Goal: Task Accomplishment & Management: Manage account settings

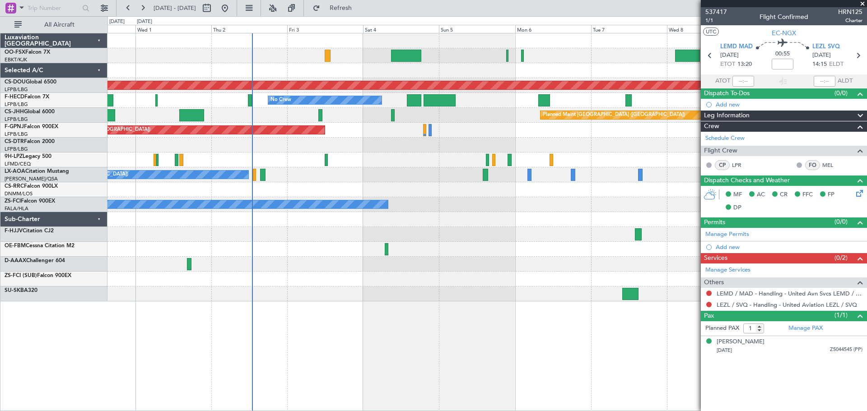
click at [796, 242] on fb-app "01 Oct 2025 - 11 Oct 2025 Refresh Quick Links All Aircraft Planned Maint London…" at bounding box center [433, 209] width 867 height 404
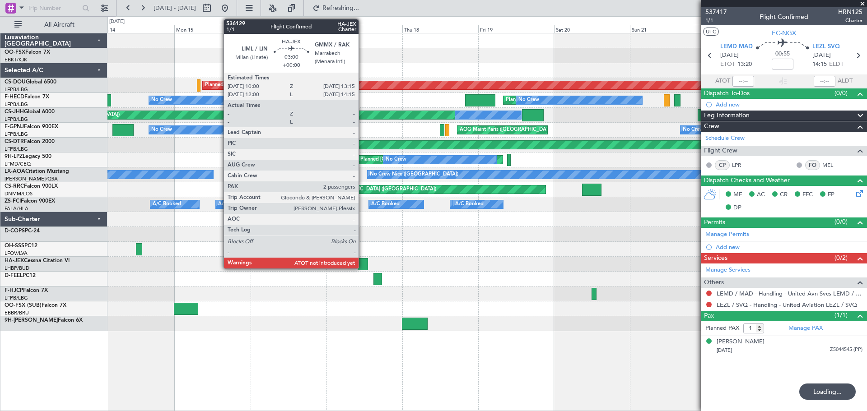
click at [362, 264] on div at bounding box center [363, 264] width 10 height 12
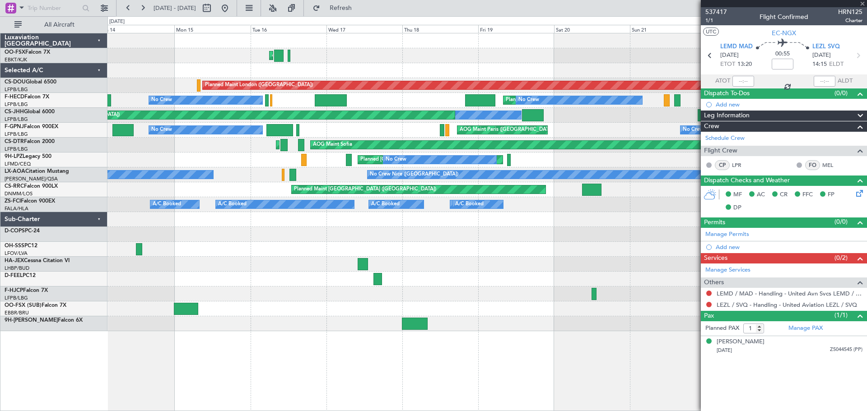
type input "2"
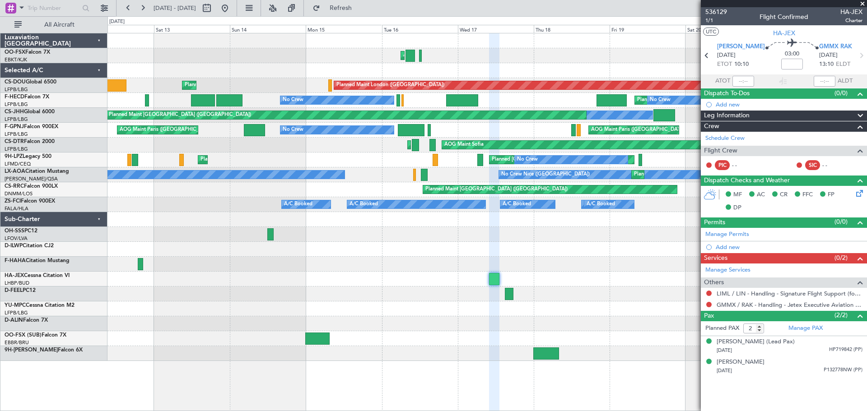
click at [280, 269] on div at bounding box center [486, 264] width 759 height 15
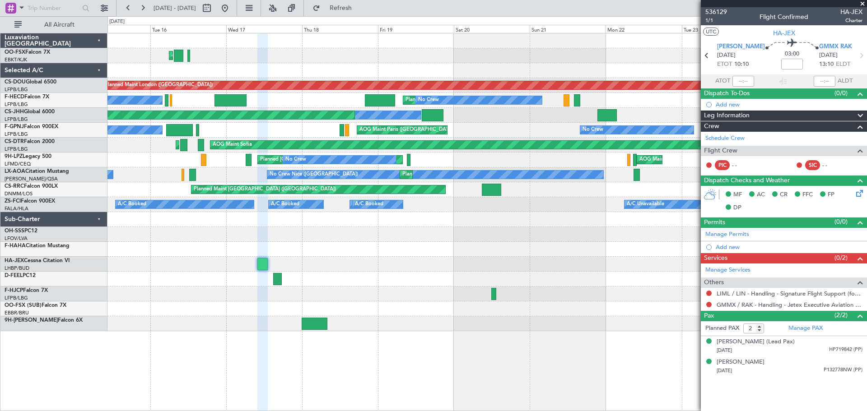
click at [229, 289] on div "AOG Maint Kortrijk-Wevelgem Planned Maint Kortrijk-Wevelgem Planned Maint Londo…" at bounding box center [486, 182] width 759 height 298
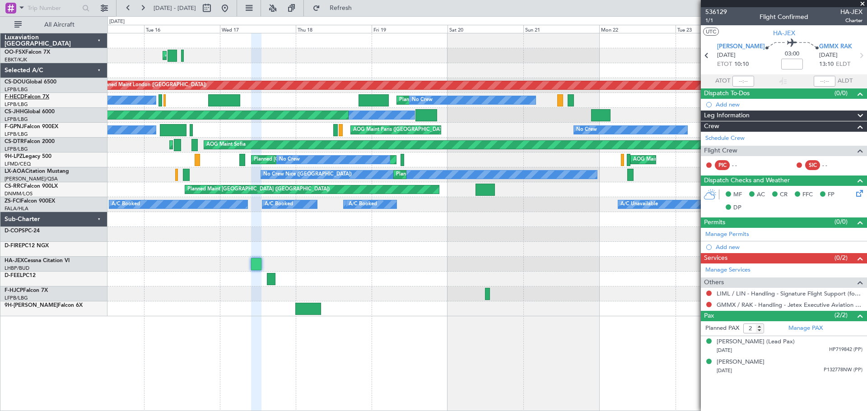
click at [27, 100] on link "F-HECD Falcon 7X" at bounding box center [27, 96] width 45 height 5
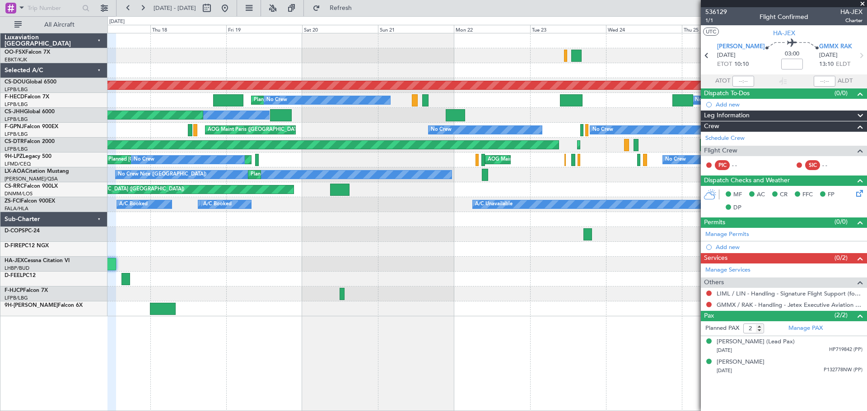
click at [204, 275] on div "Planned Maint Kortrijk-Wevelgem AOG Maint Kortrijk-Wevelgem Planned Maint Londo…" at bounding box center [486, 174] width 759 height 283
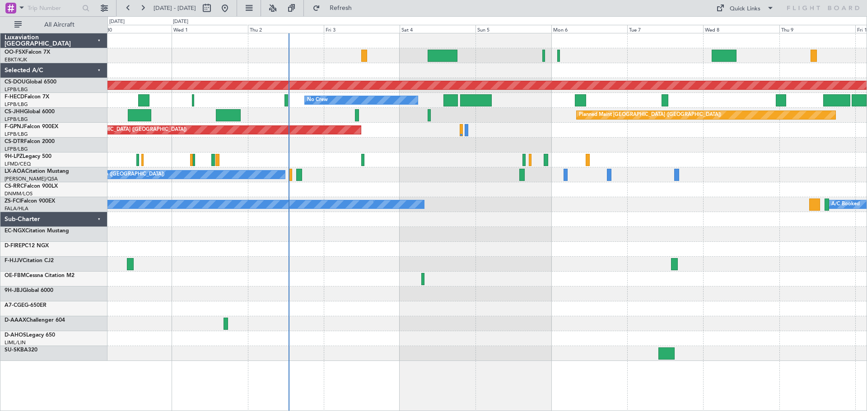
click at [239, 310] on div "Planned Maint London ([GEOGRAPHIC_DATA]) No Crew No Crew Planned Maint [GEOGRAP…" at bounding box center [486, 197] width 759 height 328
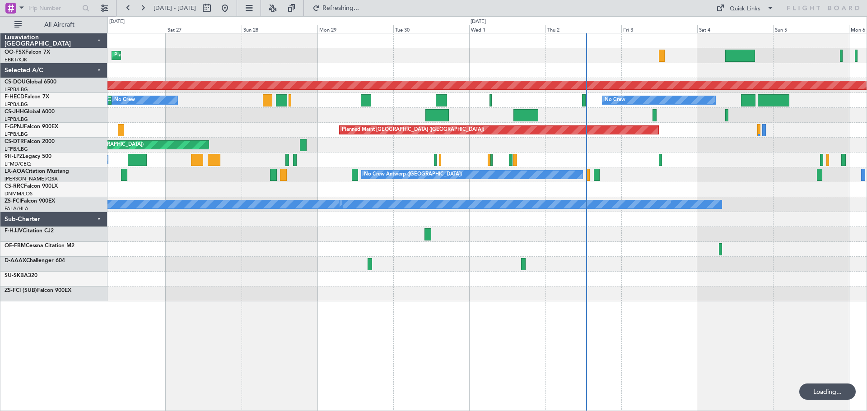
click at [679, 278] on div "Planned Maint Kortrijk-[GEOGRAPHIC_DATA] Planned Maint [GEOGRAPHIC_DATA] ([GEOG…" at bounding box center [486, 197] width 759 height 328
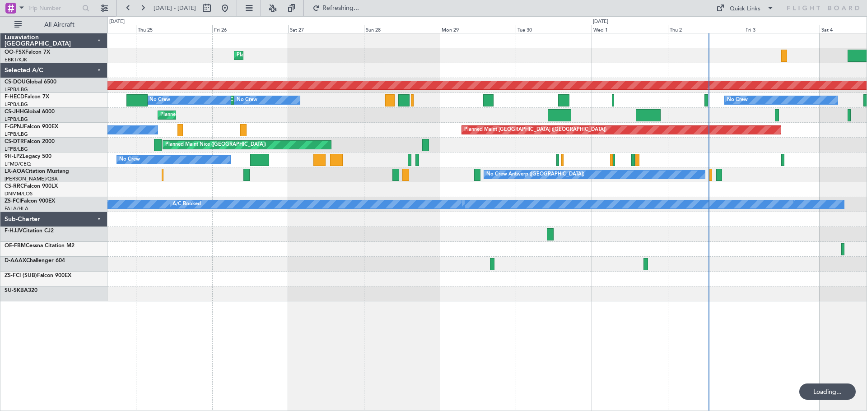
click at [513, 267] on div at bounding box center [486, 264] width 759 height 15
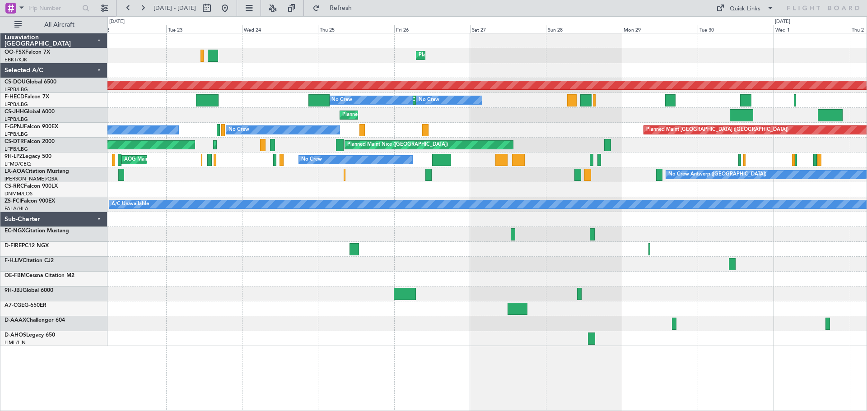
click at [516, 265] on div "Planned Maint Kortrijk-[GEOGRAPHIC_DATA] Planned Maint [GEOGRAPHIC_DATA] ([GEOG…" at bounding box center [486, 189] width 759 height 313
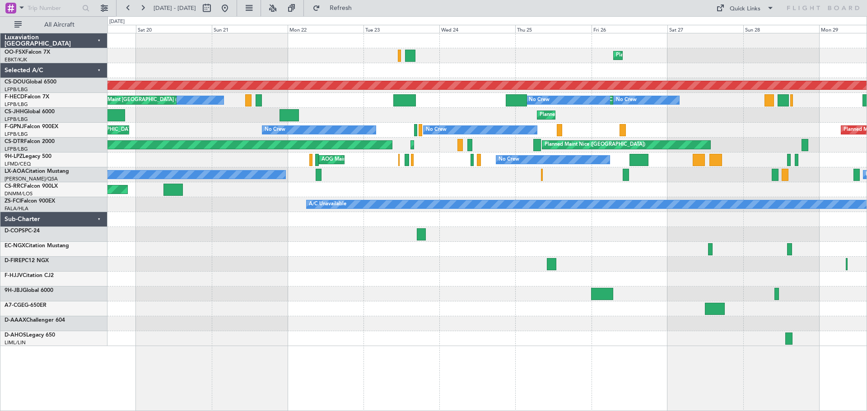
click at [308, 274] on div "Planned Maint Kortrijk-[GEOGRAPHIC_DATA] Planned Maint [GEOGRAPHIC_DATA] ([GEOG…" at bounding box center [486, 189] width 759 height 313
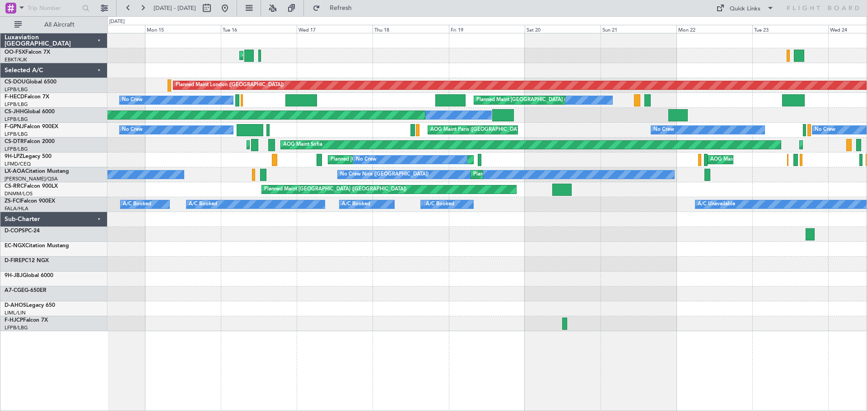
click at [647, 277] on div at bounding box center [486, 279] width 759 height 15
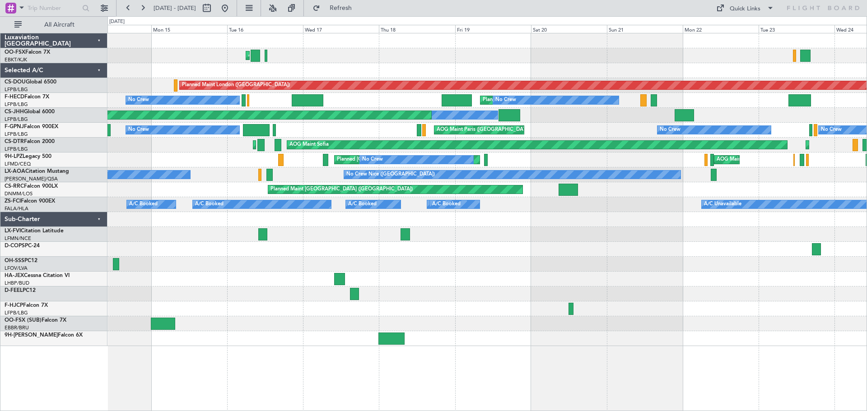
click at [244, 248] on div at bounding box center [486, 249] width 759 height 15
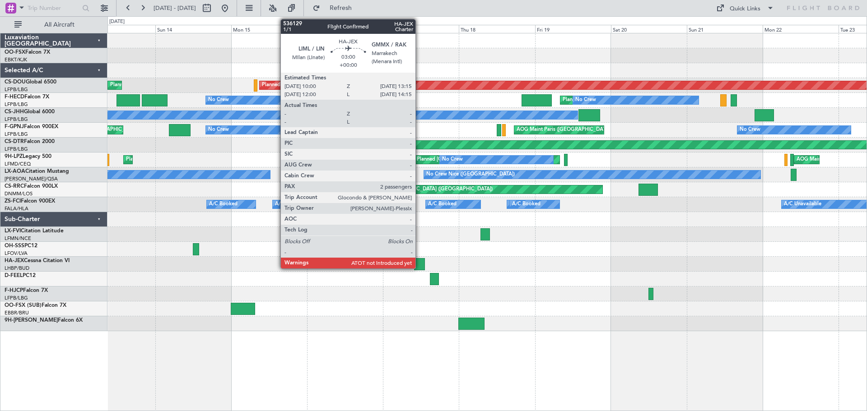
click at [419, 265] on div at bounding box center [419, 264] width 10 height 12
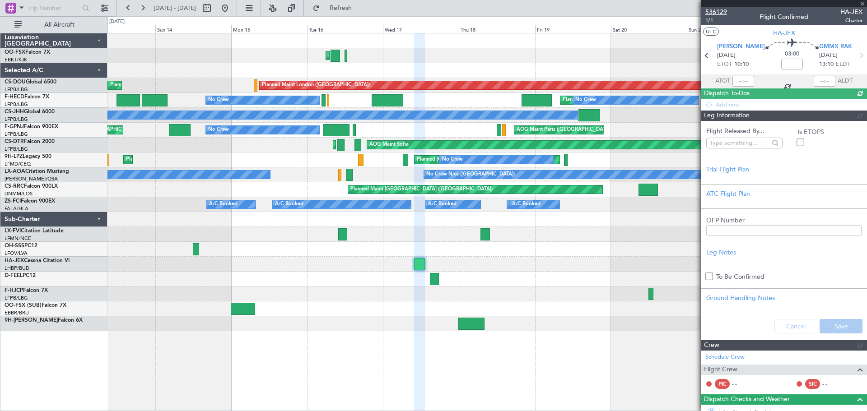
click at [714, 9] on span "536129" at bounding box center [716, 11] width 22 height 9
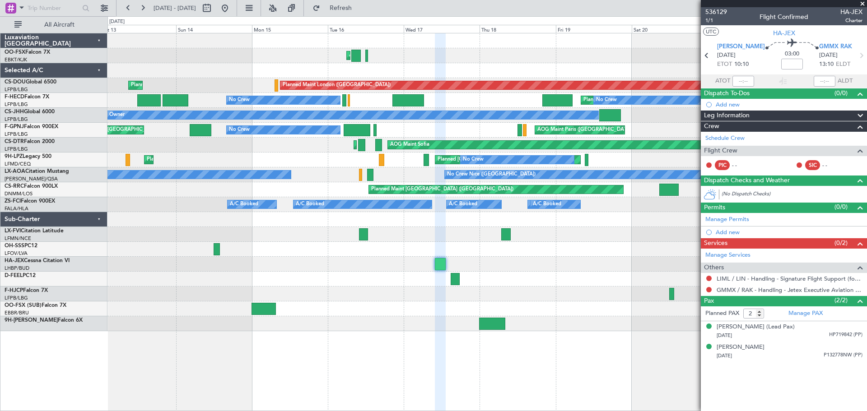
click at [284, 242] on div "AOG Maint Kortrijk-[GEOGRAPHIC_DATA] Planned Maint [GEOGRAPHIC_DATA] ([GEOGRAPH…" at bounding box center [486, 182] width 759 height 298
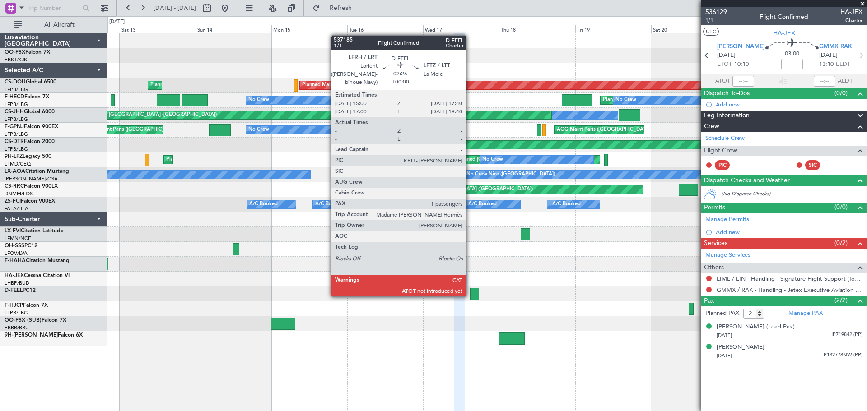
click at [470, 295] on div at bounding box center [474, 294] width 9 height 12
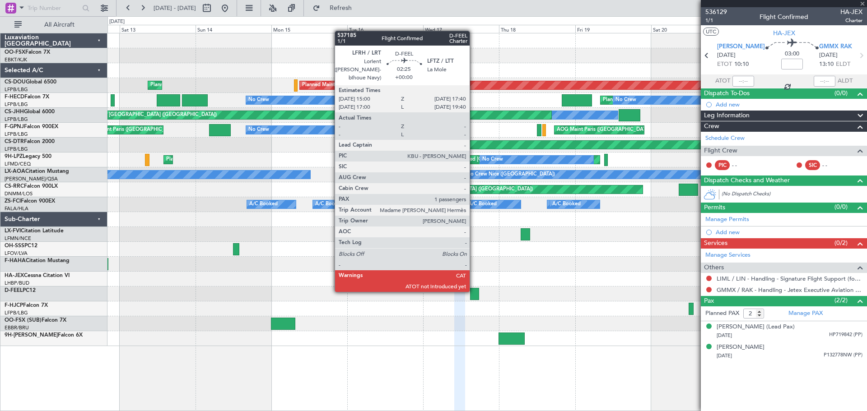
click at [476, 293] on div at bounding box center [474, 294] width 9 height 12
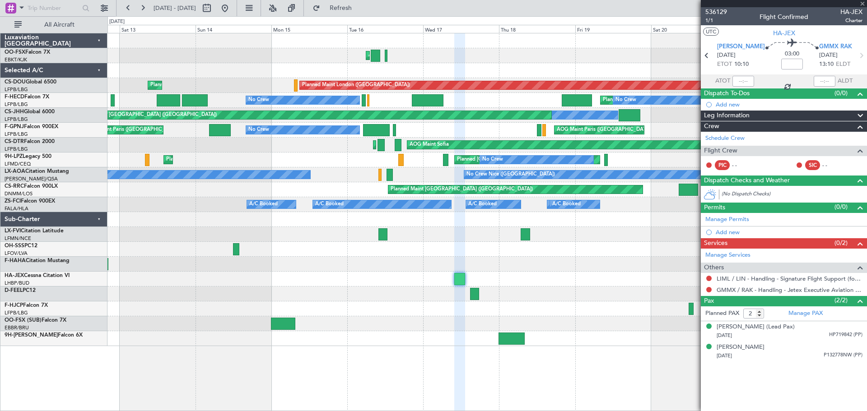
type input "1"
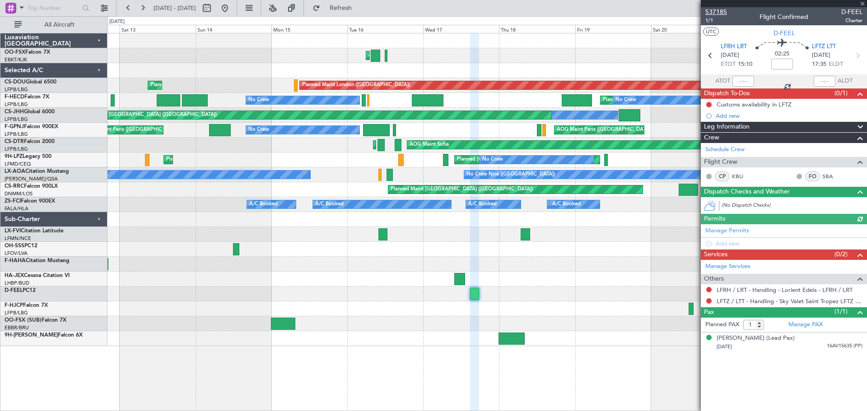
click at [709, 10] on span "537185" at bounding box center [716, 11] width 22 height 9
click at [376, 283] on div at bounding box center [486, 279] width 759 height 15
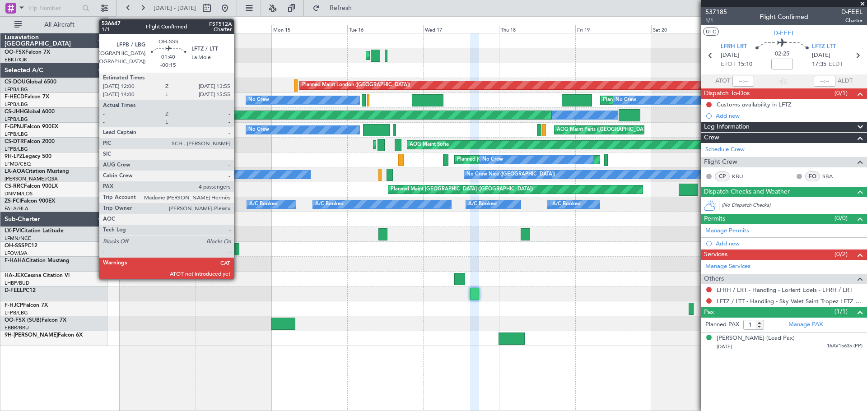
click at [238, 249] on div at bounding box center [236, 249] width 6 height 12
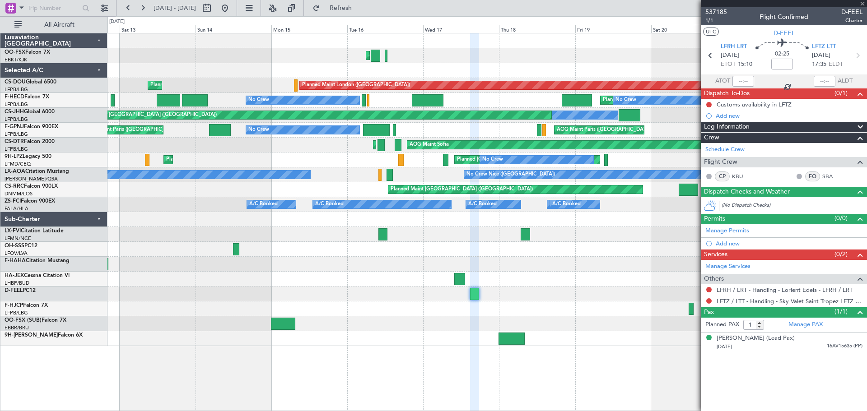
type input "-00:15"
type input "4"
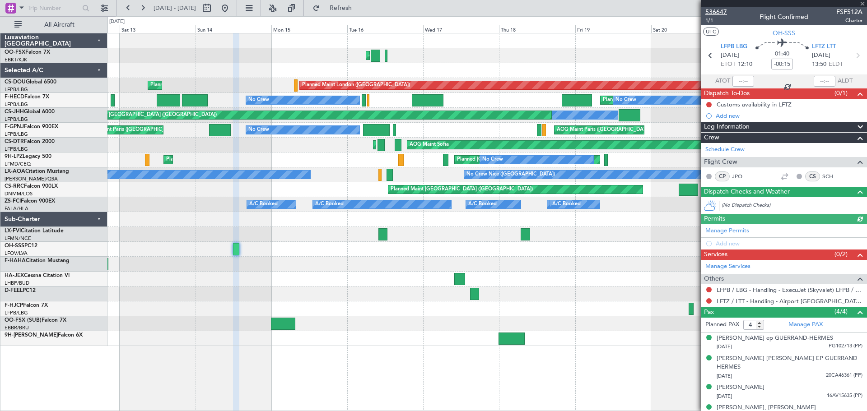
click at [718, 9] on span "536647" at bounding box center [716, 11] width 22 height 9
click at [592, 251] on div "AOG Maint Kortrijk-[GEOGRAPHIC_DATA] Planned Maint [GEOGRAPHIC_DATA]-[GEOGRAPHI…" at bounding box center [486, 189] width 759 height 313
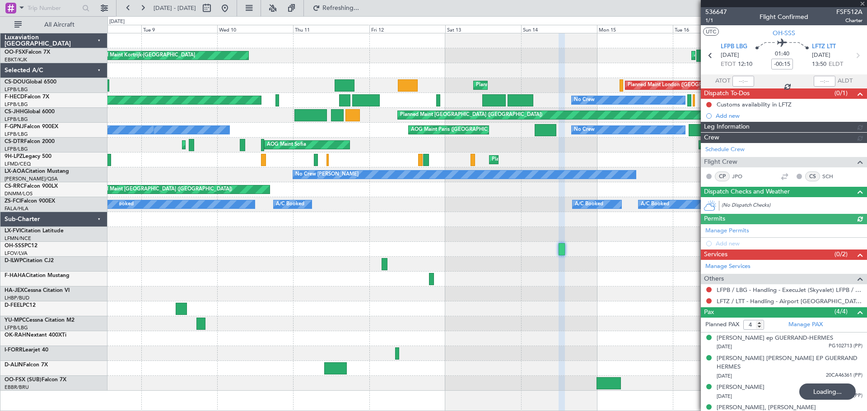
click at [281, 258] on div at bounding box center [486, 264] width 759 height 15
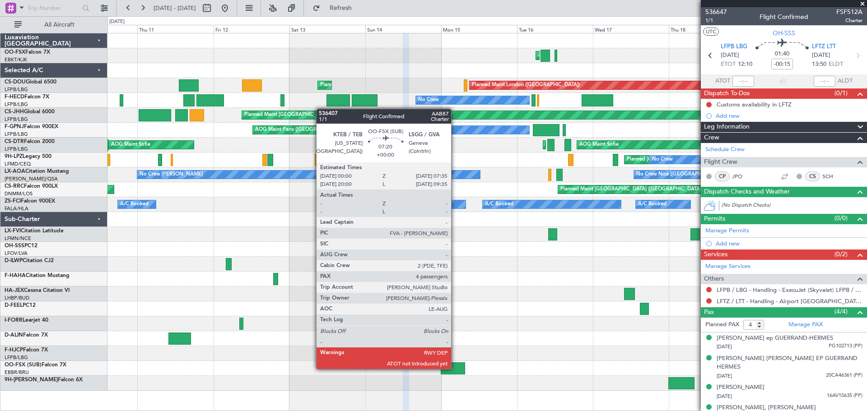
click at [455, 368] on div at bounding box center [453, 368] width 24 height 12
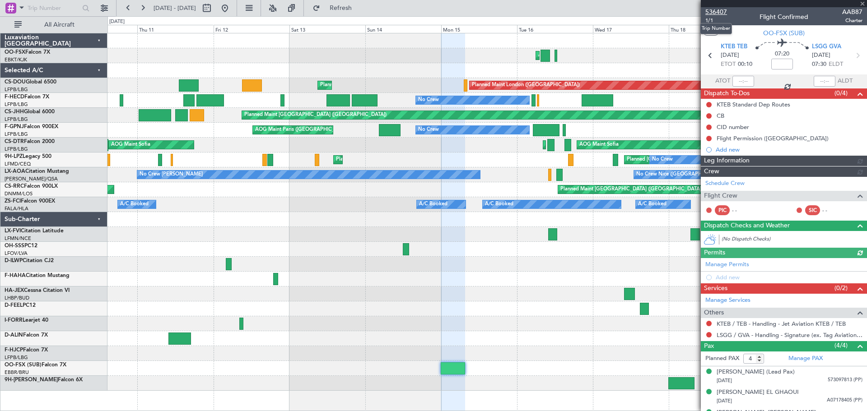
click at [717, 10] on span "536407" at bounding box center [716, 11] width 22 height 9
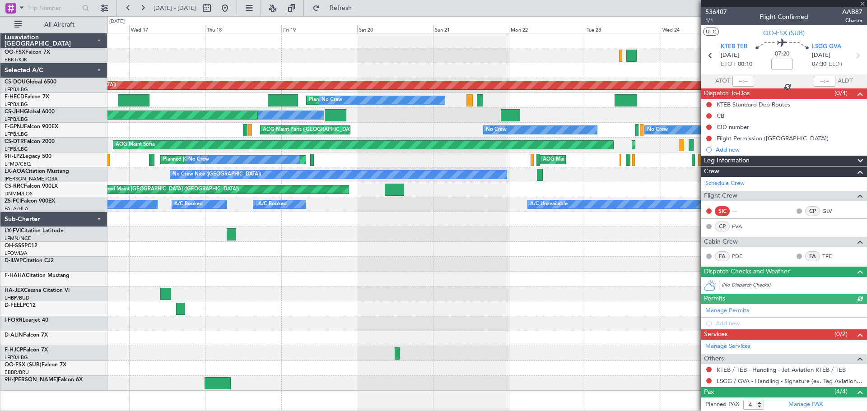
click at [40, 266] on div "Planned Maint Kortrijk-[GEOGRAPHIC_DATA] AOG Maint [GEOGRAPHIC_DATA]-[GEOGRAPHI…" at bounding box center [433, 213] width 867 height 395
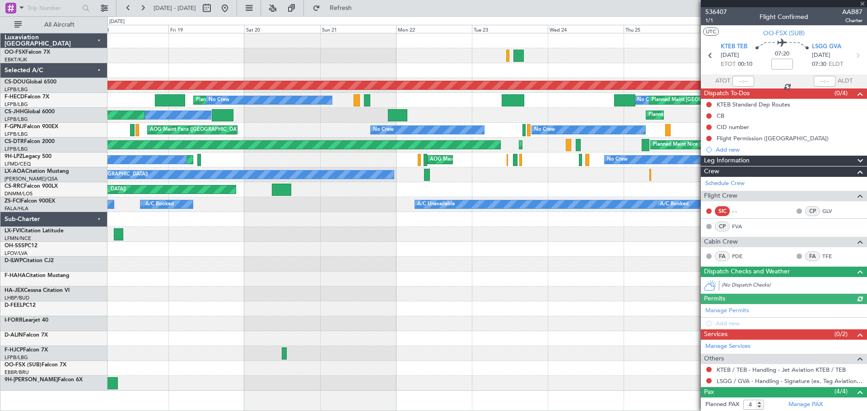
click at [178, 243] on div "Planned Maint Kortrijk-[GEOGRAPHIC_DATA] AOG Maint [GEOGRAPHIC_DATA]-[GEOGRAPHI…" at bounding box center [486, 212] width 759 height 358
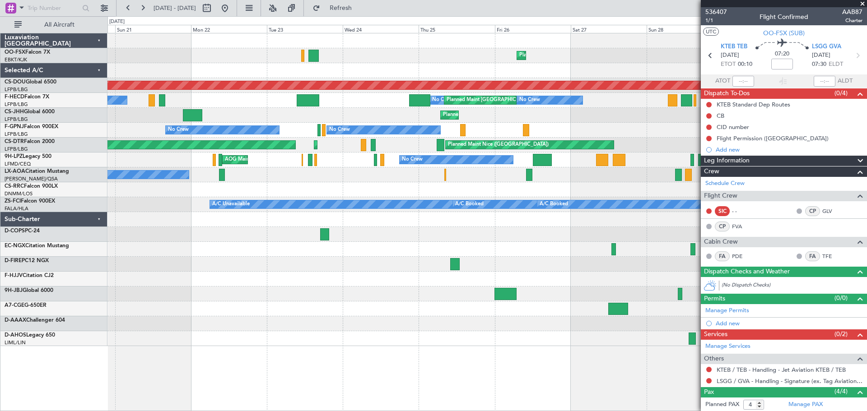
click at [330, 231] on div at bounding box center [486, 234] width 759 height 15
click at [324, 235] on div at bounding box center [324, 234] width 9 height 12
type input "1"
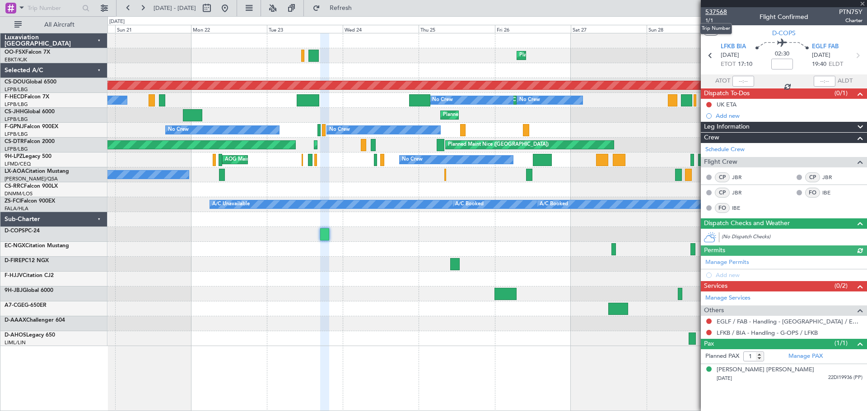
click at [720, 11] on span "537568" at bounding box center [716, 11] width 22 height 9
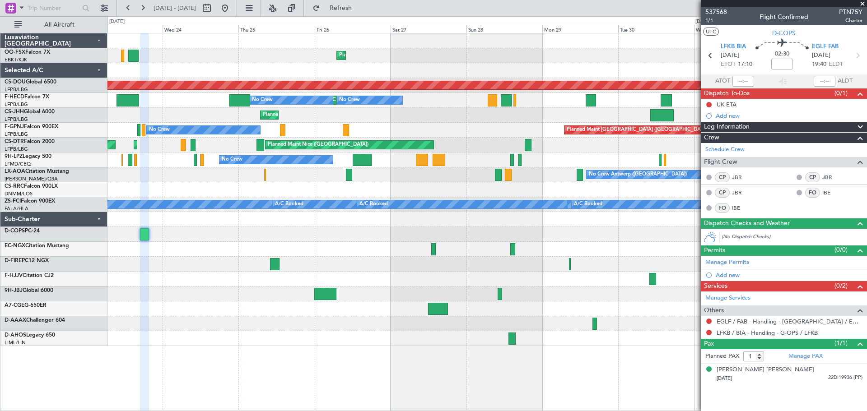
click at [254, 278] on div "Planned Maint Kortrijk-[GEOGRAPHIC_DATA] Planned Maint [GEOGRAPHIC_DATA] ([GEOG…" at bounding box center [486, 189] width 759 height 313
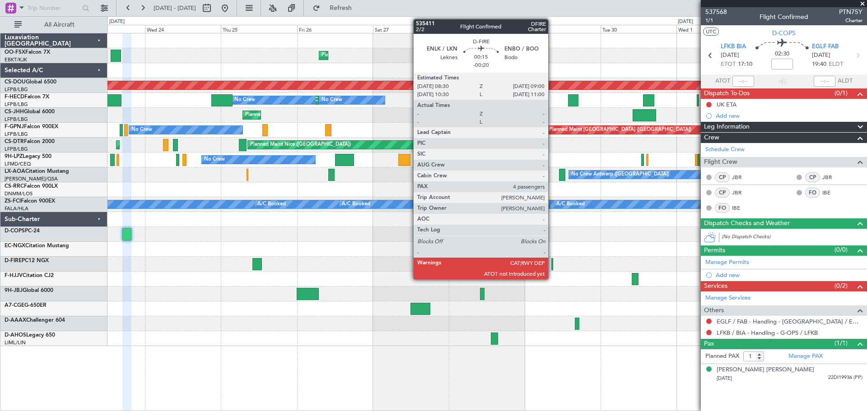
click at [552, 266] on div at bounding box center [552, 264] width 2 height 12
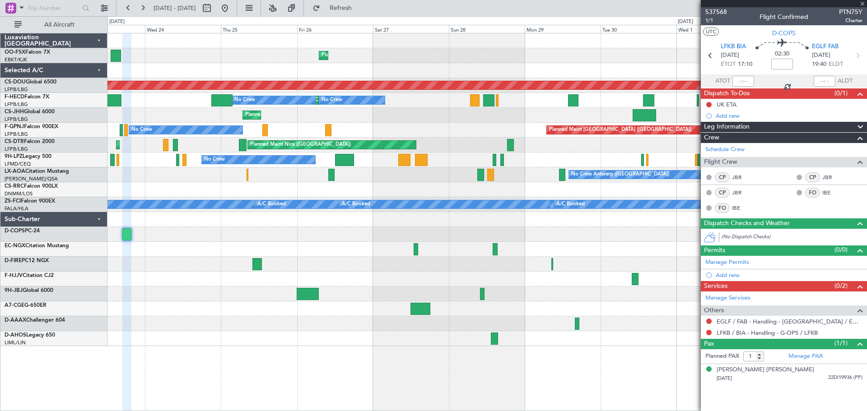
type input "-00:20"
type input "4"
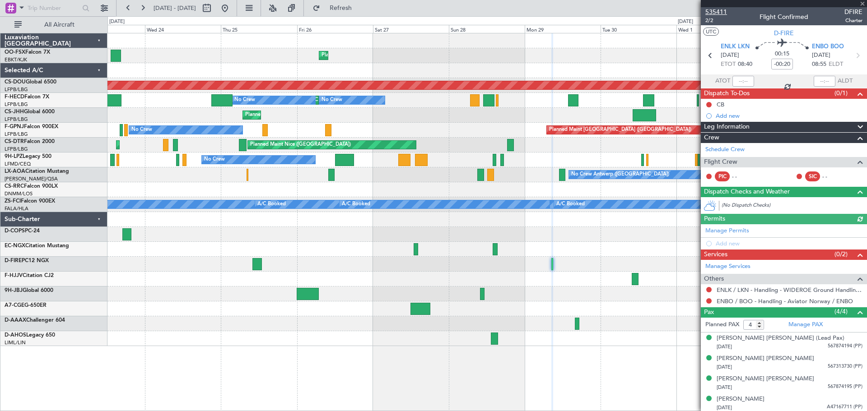
click at [720, 9] on span "535411" at bounding box center [716, 11] width 22 height 9
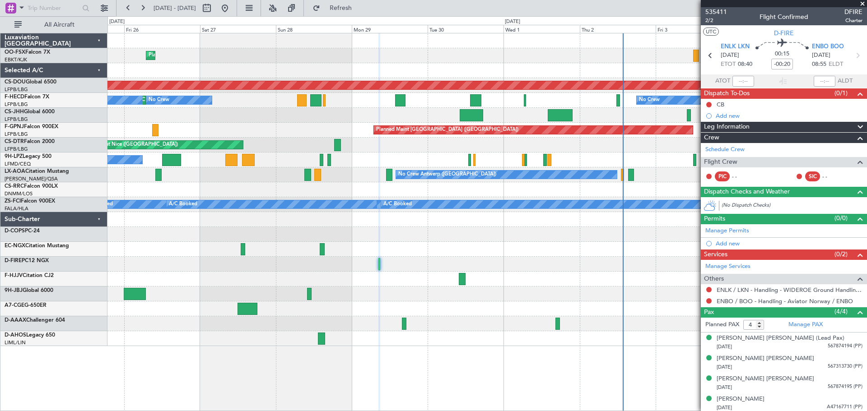
click at [372, 278] on div at bounding box center [486, 279] width 759 height 15
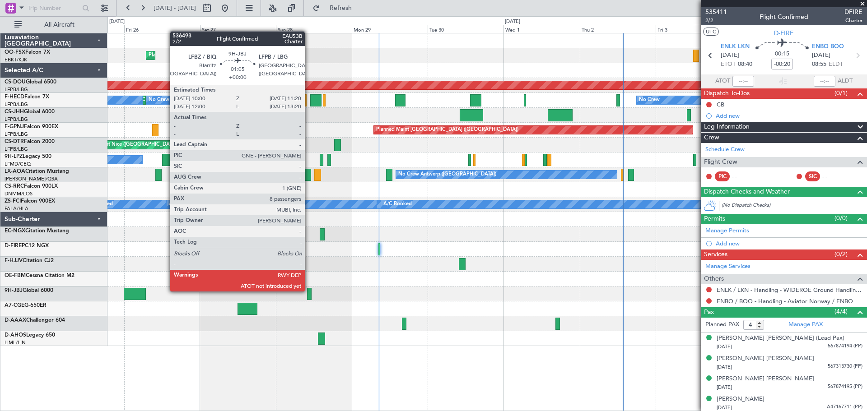
click at [309, 291] on div at bounding box center [309, 294] width 5 height 12
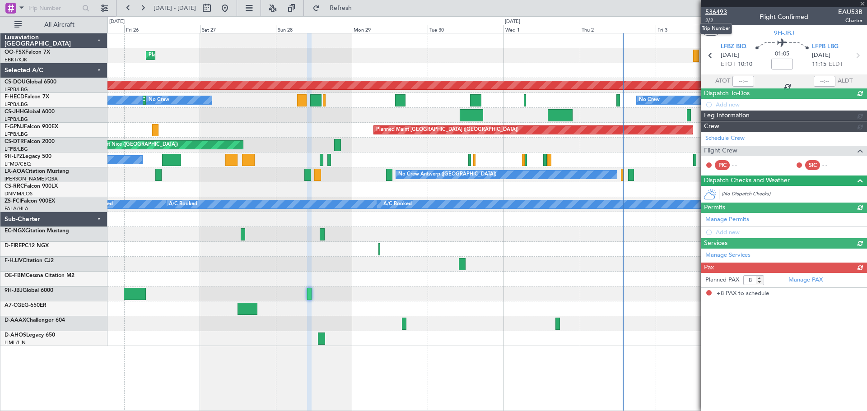
click at [718, 11] on span "536493" at bounding box center [716, 11] width 22 height 9
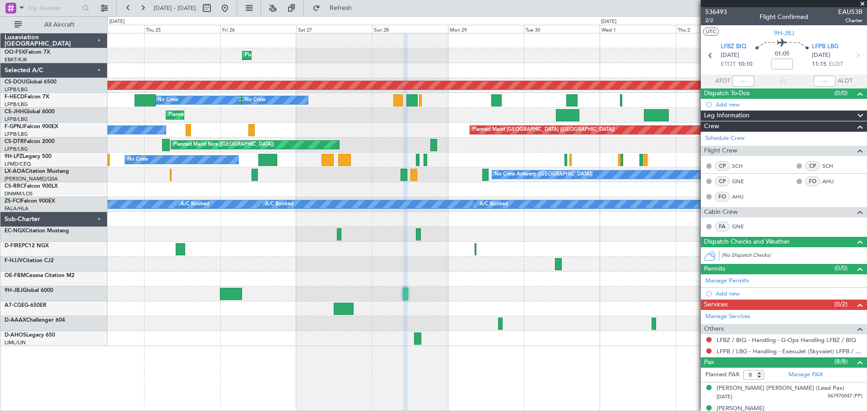
click at [254, 311] on div at bounding box center [486, 309] width 759 height 15
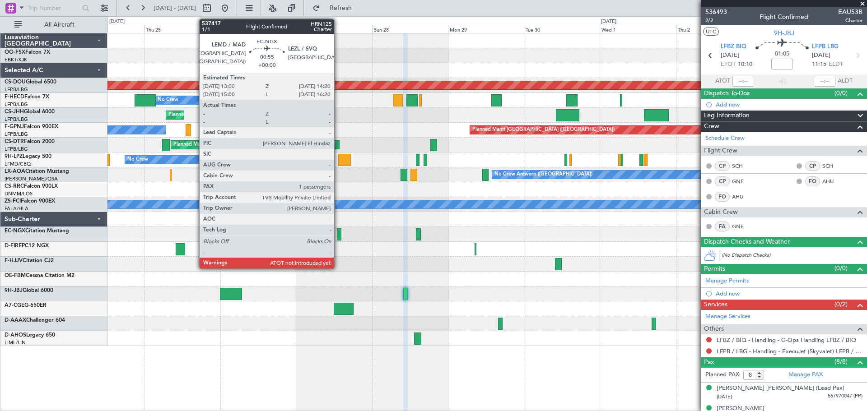
click at [338, 232] on div at bounding box center [339, 234] width 5 height 12
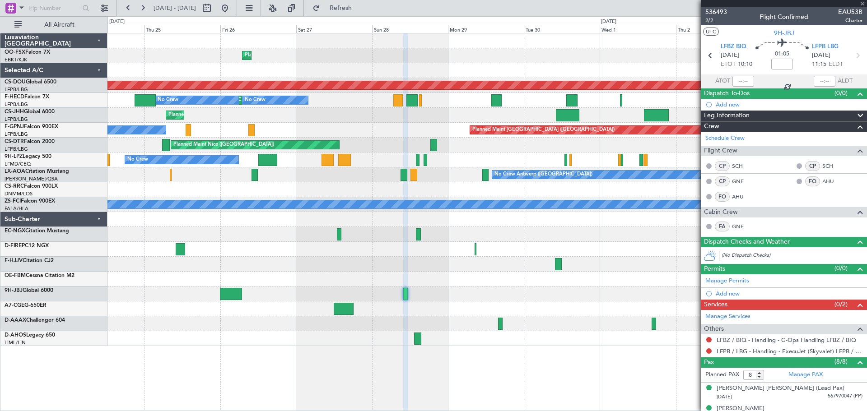
type input "1"
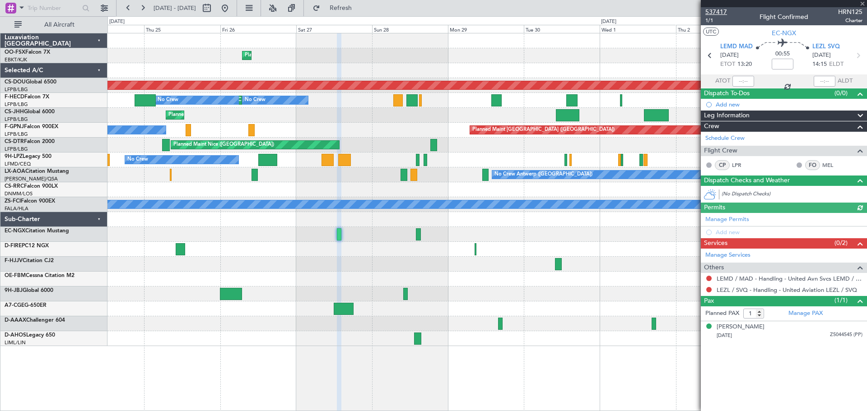
click at [711, 12] on span "537417" at bounding box center [716, 11] width 22 height 9
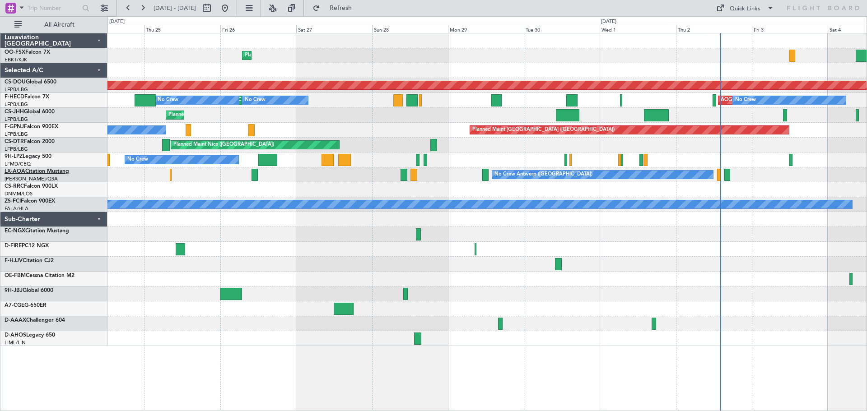
click at [41, 170] on link "LX-AOA Citation Mustang" at bounding box center [37, 171] width 65 height 5
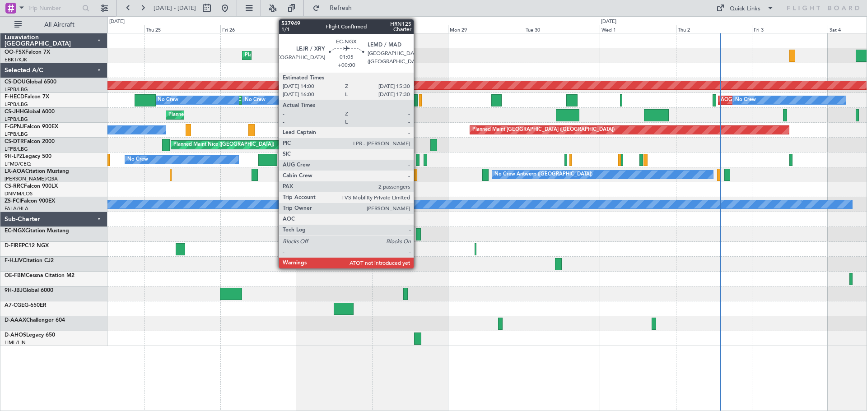
click at [418, 234] on div at bounding box center [418, 234] width 5 height 12
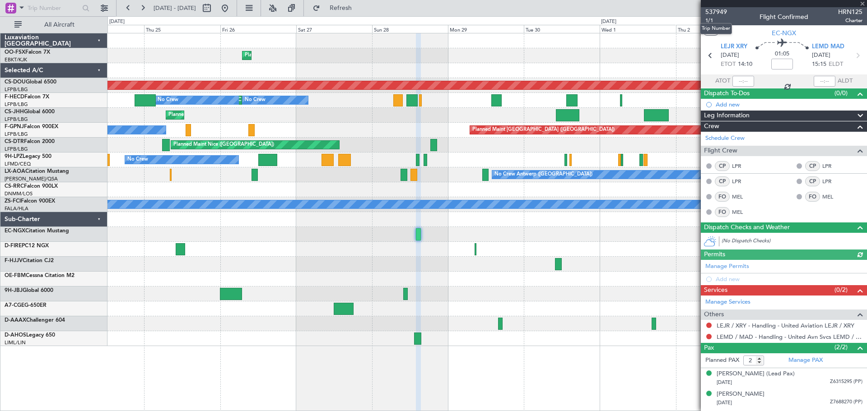
click at [717, 7] on span "537949" at bounding box center [716, 11] width 22 height 9
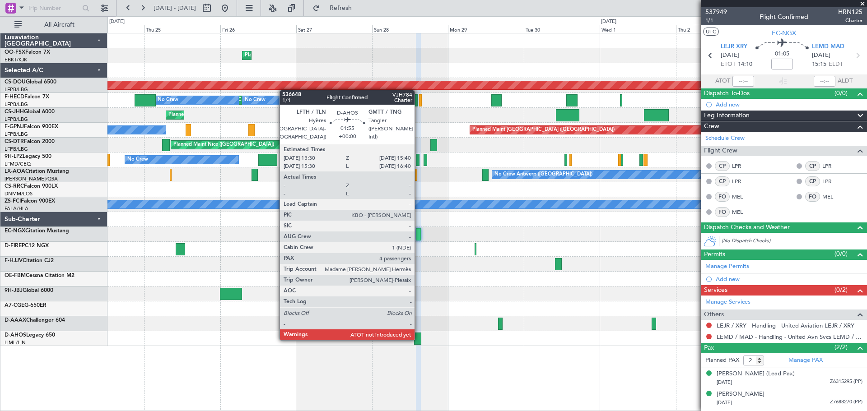
click at [418, 339] on div at bounding box center [417, 339] width 7 height 12
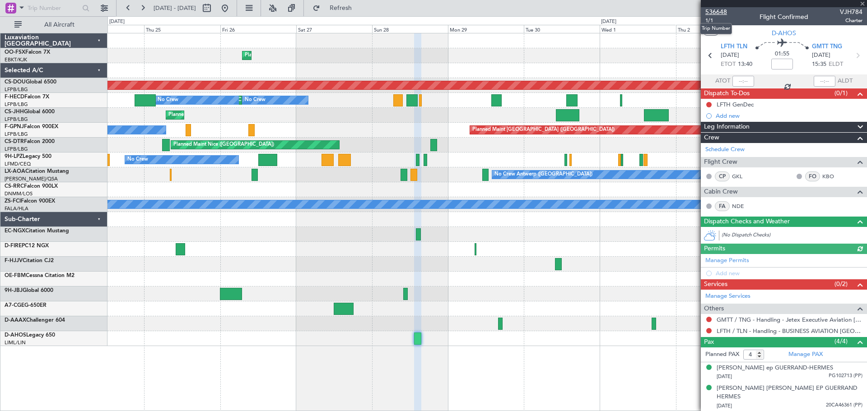
click at [722, 11] on span "536648" at bounding box center [716, 11] width 22 height 9
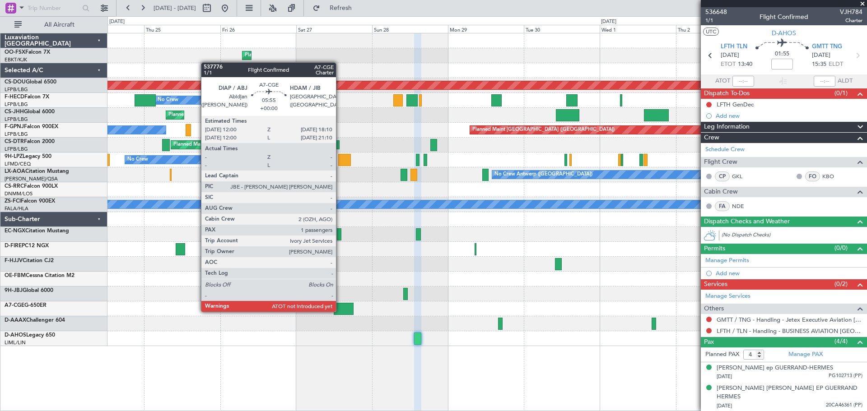
click at [340, 312] on div at bounding box center [344, 309] width 20 height 12
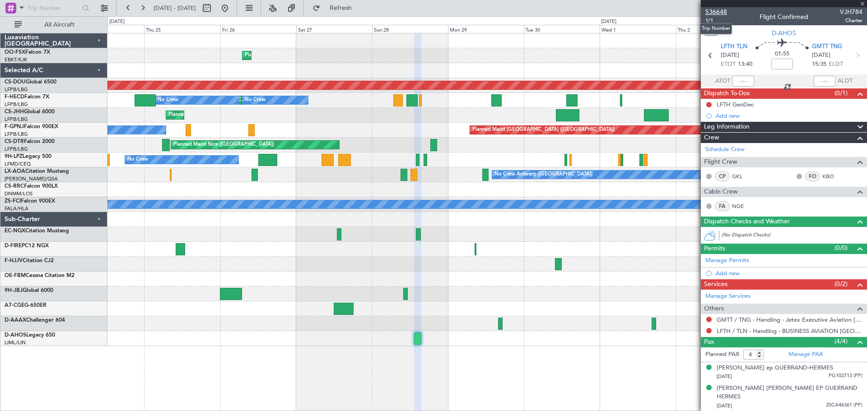
type input "1"
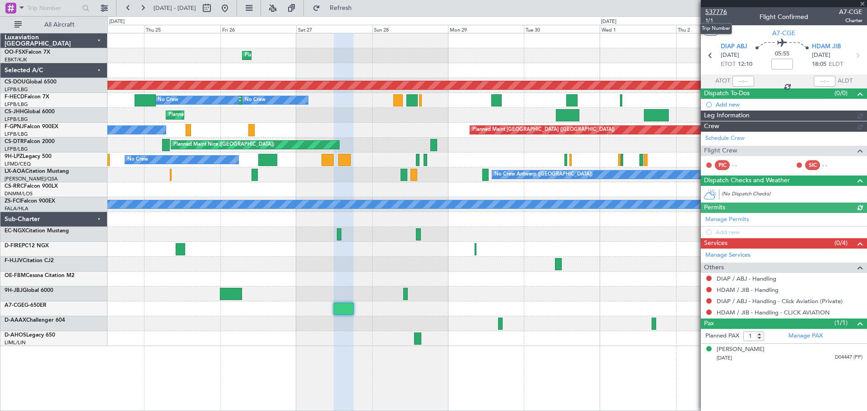
click at [718, 9] on span "537776" at bounding box center [716, 11] width 22 height 9
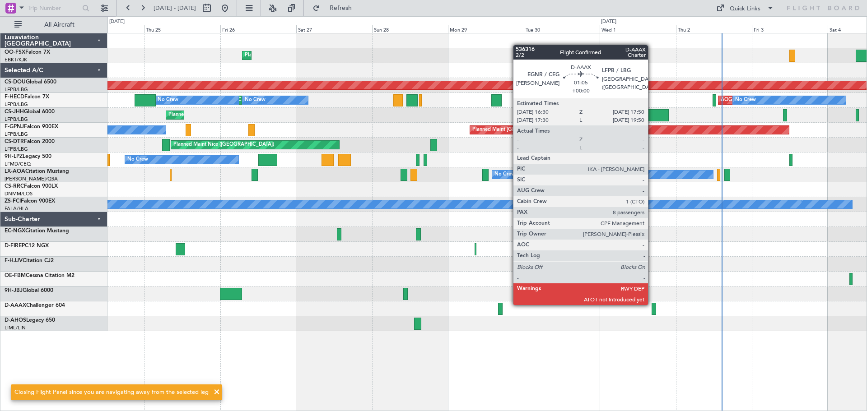
click at [653, 305] on div at bounding box center [653, 309] width 5 height 12
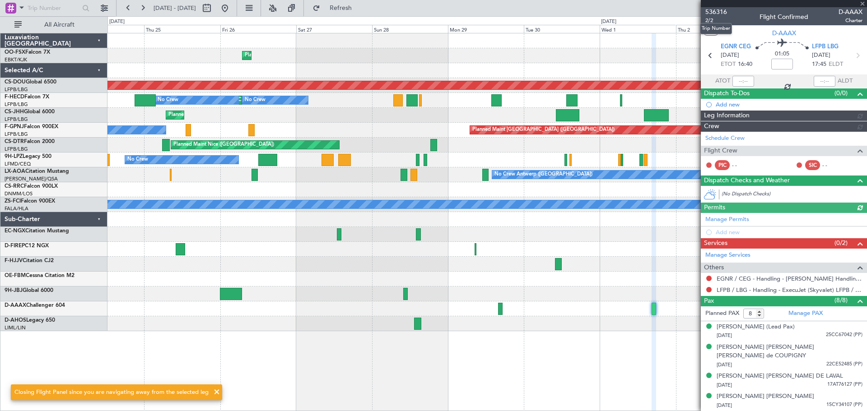
click at [711, 11] on span "536316" at bounding box center [716, 11] width 22 height 9
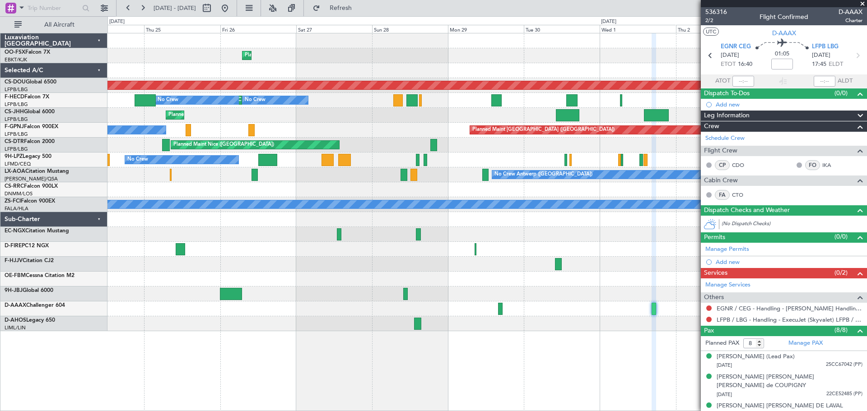
click at [258, 389] on div "Planned Maint Kortrijk-[GEOGRAPHIC_DATA] Planned Maint [GEOGRAPHIC_DATA] ([GEOG…" at bounding box center [486, 222] width 759 height 378
